Goal: Task Accomplishment & Management: Use online tool/utility

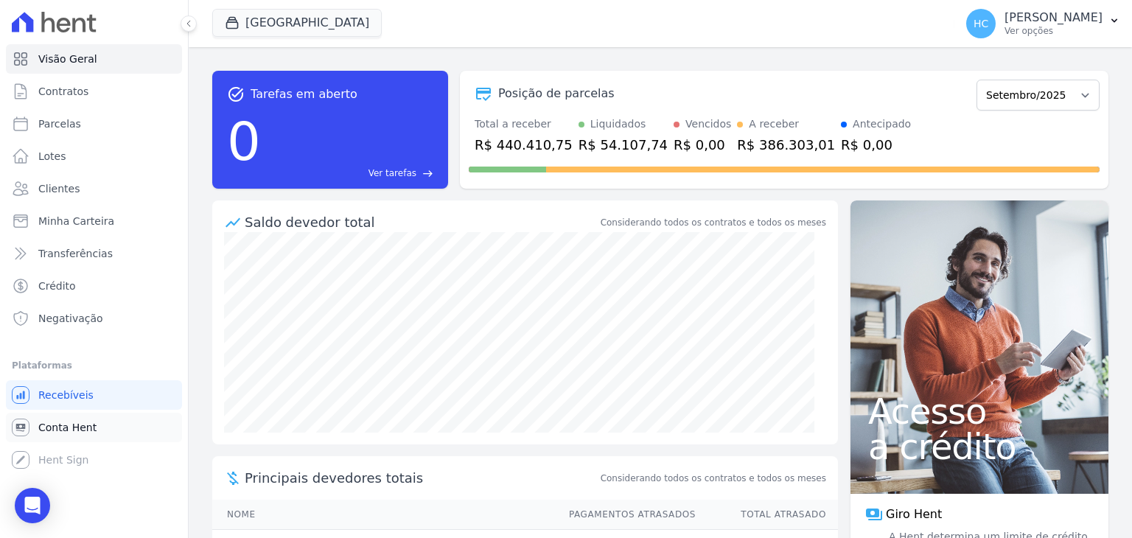
click at [66, 441] on link "Conta Hent" at bounding box center [94, 427] width 176 height 29
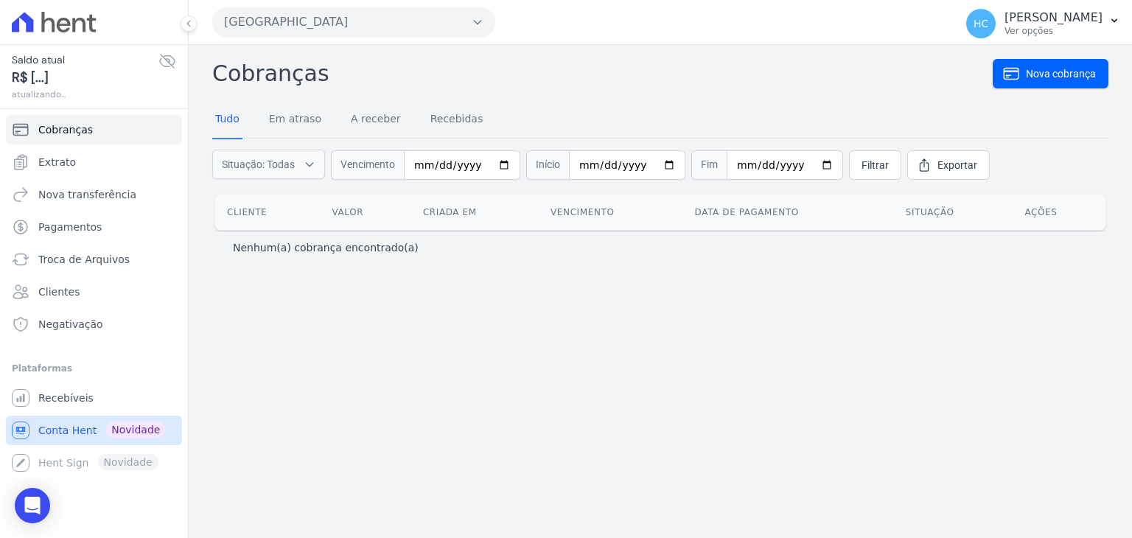
click at [66, 423] on span "Conta Hent" at bounding box center [67, 430] width 58 height 15
drag, startPoint x: 611, startPoint y: 344, endPoint x: 523, endPoint y: 338, distance: 87.9
click at [523, 338] on div "Cobranças Nova cobrança Tudo Em atraso A receber Recebidas Situação: Todas Em a…" at bounding box center [661, 291] width 944 height 493
click at [690, 351] on div "Cobranças Nova cobrança Tudo Em atraso A receber Recebidas Situação: Todas Em a…" at bounding box center [661, 291] width 944 height 493
click at [76, 195] on span "Nova transferência" at bounding box center [87, 194] width 98 height 15
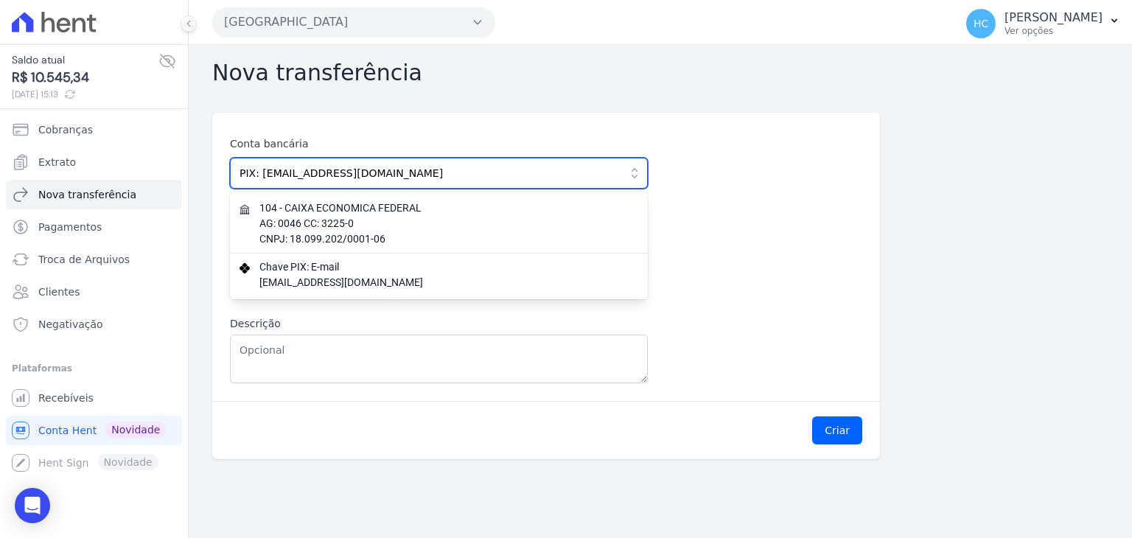
click at [575, 178] on input "PIX: [EMAIL_ADDRESS][DOMAIN_NAME]" at bounding box center [439, 173] width 418 height 31
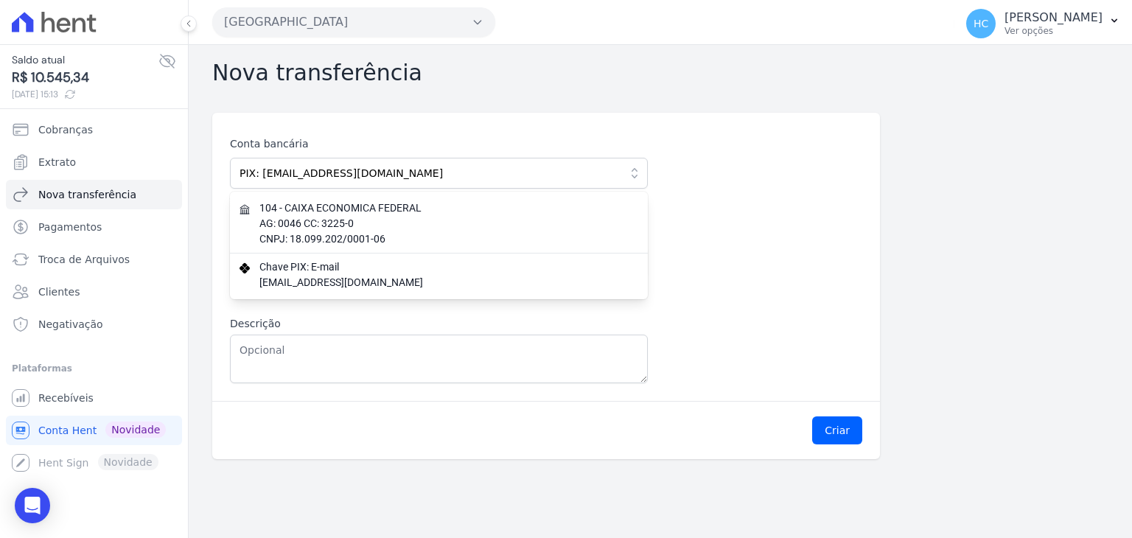
click at [703, 271] on div "Conta bancária PIX: [EMAIL_ADDRESS][DOMAIN_NAME] 104 - CAIXA ECONOMICA FEDERAL …" at bounding box center [546, 259] width 632 height 247
click at [663, 361] on div "Conta bancária PIX: [EMAIL_ADDRESS][DOMAIN_NAME] 104 - CAIXA ECONOMICA FEDERAL …" at bounding box center [546, 259] width 632 height 247
click at [693, 378] on div "Conta bancária PIX: [EMAIL_ADDRESS][DOMAIN_NAME] 104 - CAIXA ECONOMICA FEDERAL …" at bounding box center [546, 259] width 632 height 247
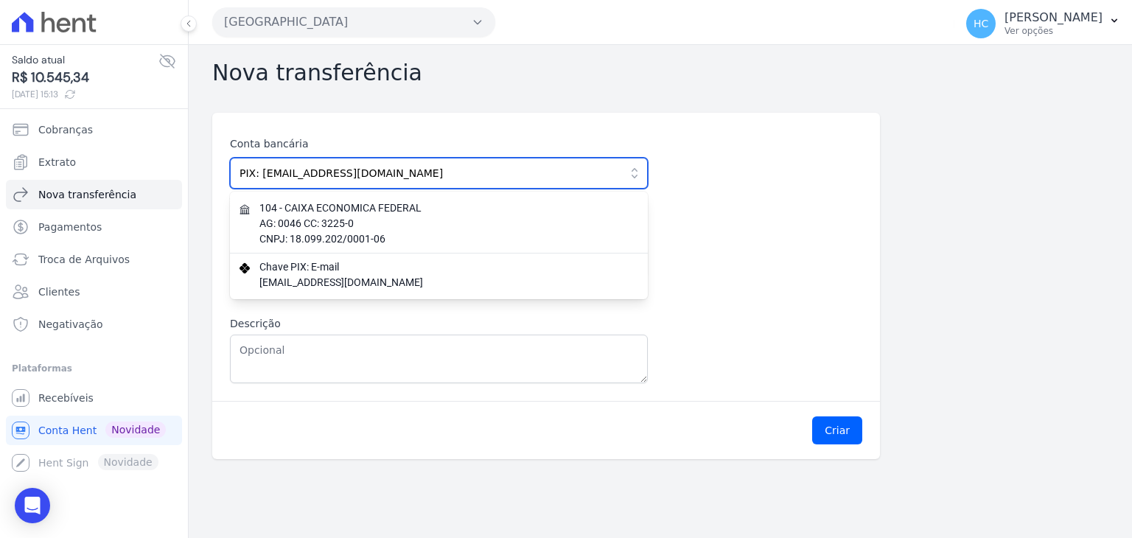
click at [502, 173] on input "PIX: [EMAIL_ADDRESS][DOMAIN_NAME]" at bounding box center [439, 173] width 418 height 31
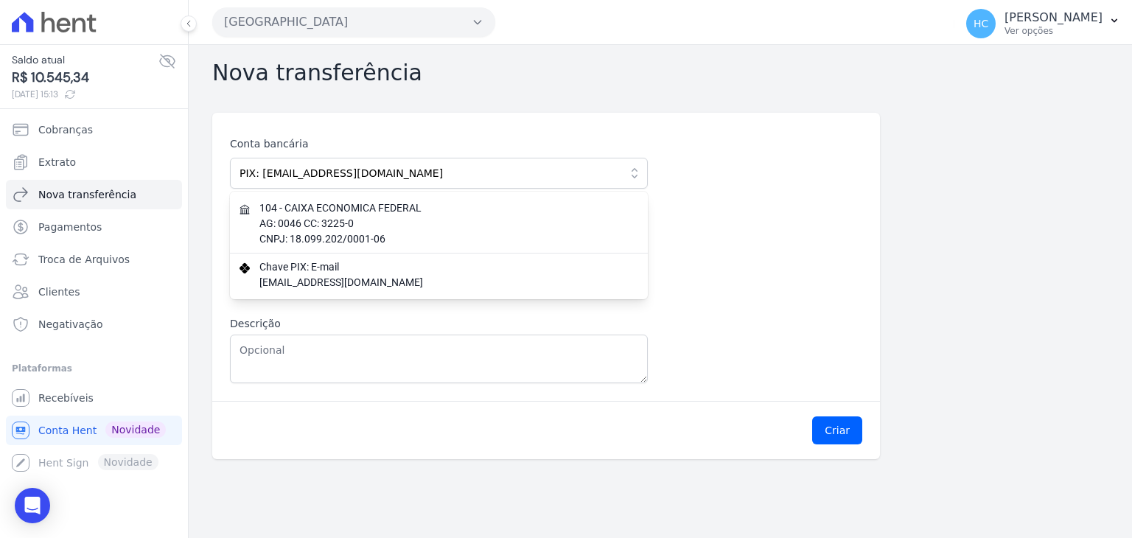
click at [632, 175] on icon "button" at bounding box center [635, 173] width 6 height 10
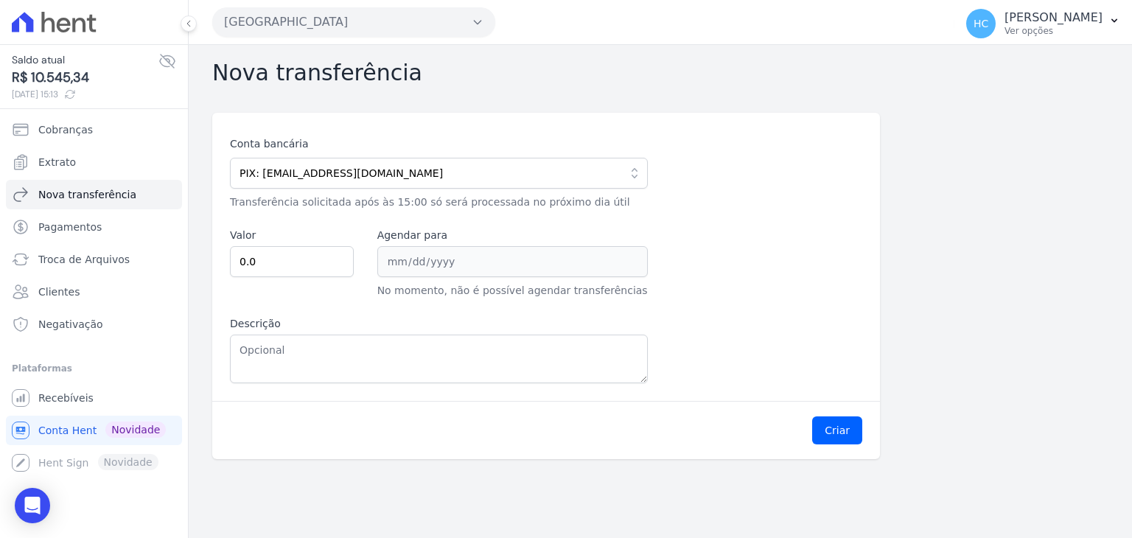
click at [725, 363] on div "Conta bancária PIX: [EMAIL_ADDRESS][DOMAIN_NAME] 104 - CAIXA ECONOMICA FEDERAL …" at bounding box center [546, 259] width 632 height 247
click at [65, 435] on span "Conta Hent" at bounding box center [67, 430] width 58 height 15
